Goal: Transaction & Acquisition: Purchase product/service

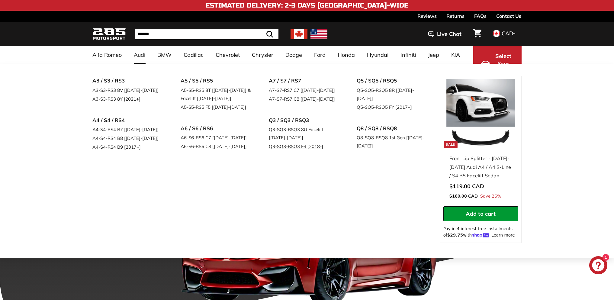
click at [283, 145] on link "Q3-SQ3-RSQ3 F3 [2018-]" at bounding box center [304, 146] width 71 height 9
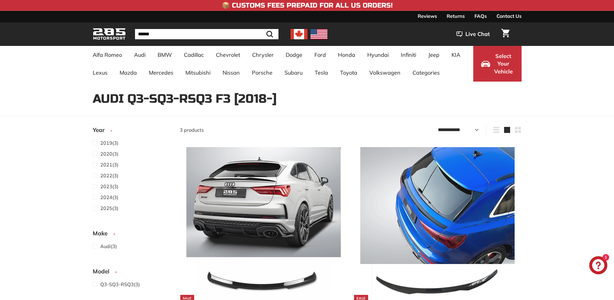
select select "**********"
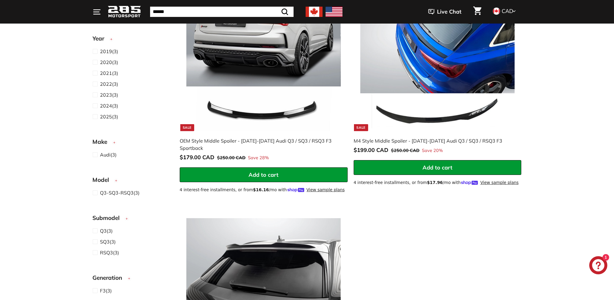
scroll to position [151, 0]
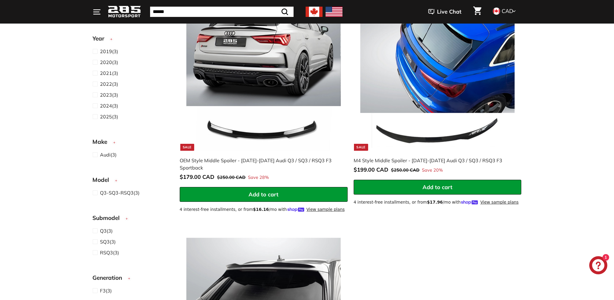
click at [269, 132] on img at bounding box center [263, 73] width 154 height 154
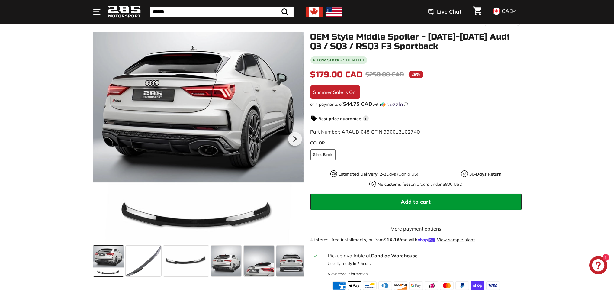
scroll to position [121, 0]
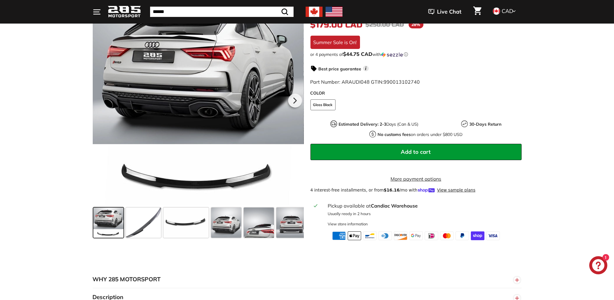
click at [425, 149] on span "Add to cart" at bounding box center [416, 151] width 30 height 7
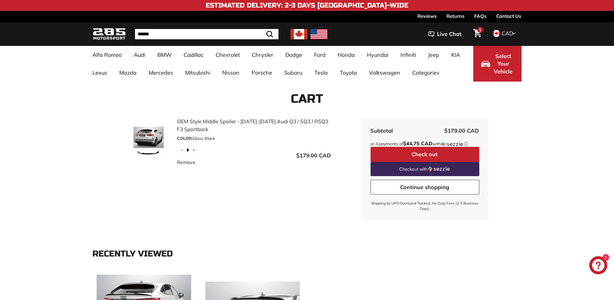
click at [414, 153] on button "Check out" at bounding box center [425, 154] width 109 height 15
